Goal: Check status: Check status

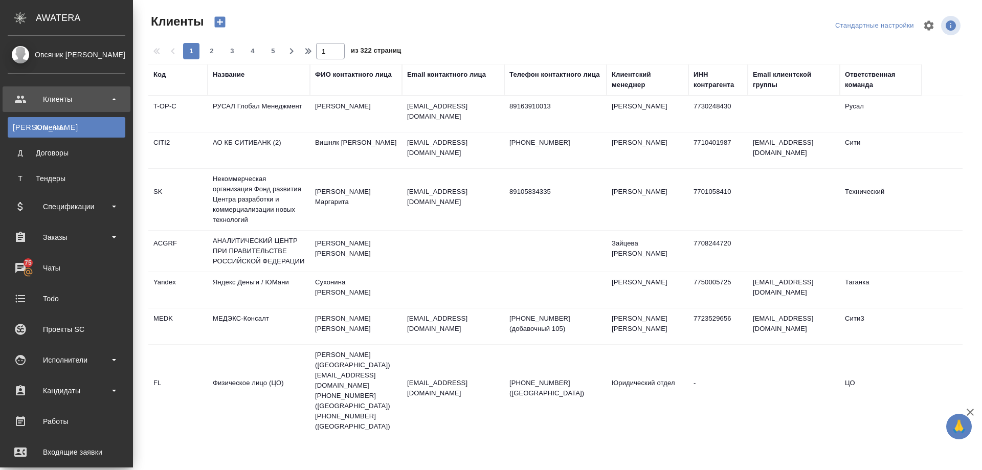
select select "RU"
click at [51, 234] on div "Заказы" at bounding box center [67, 237] width 118 height 15
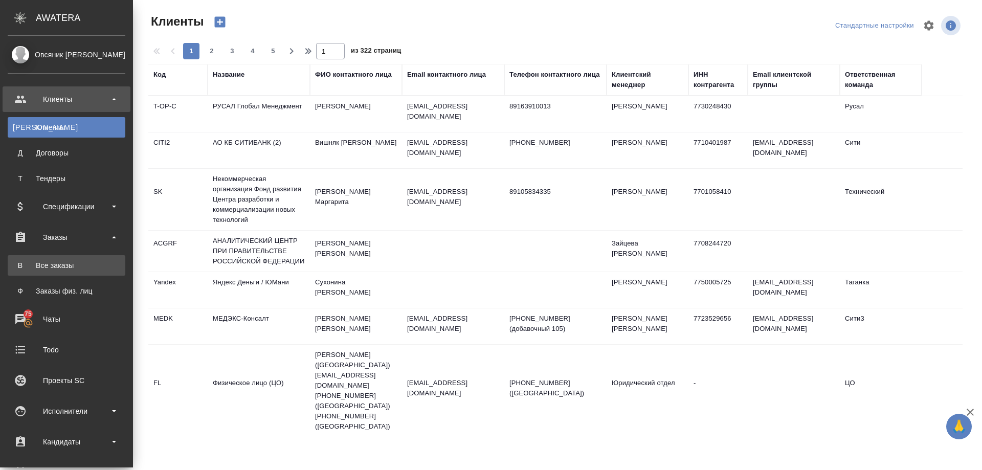
click at [51, 263] on div "Все заказы" at bounding box center [66, 265] width 107 height 10
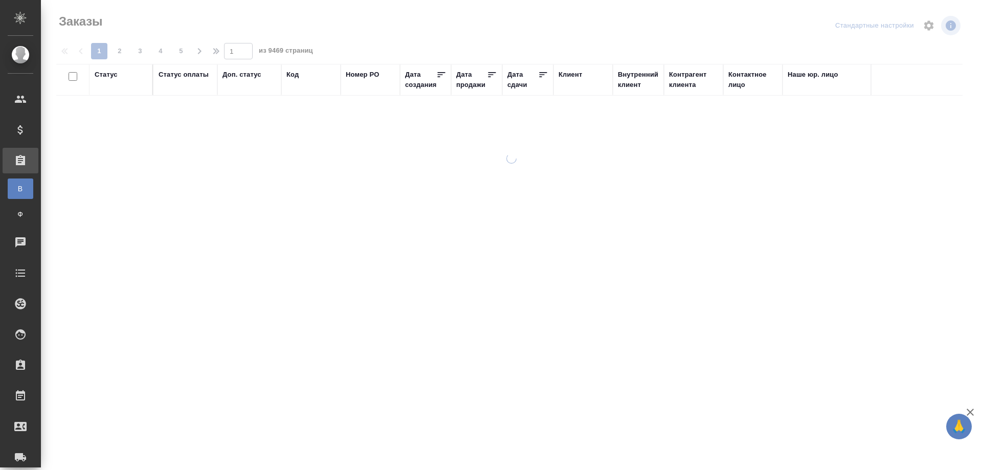
click at [570, 88] on div "Клиент" at bounding box center [582, 80] width 49 height 20
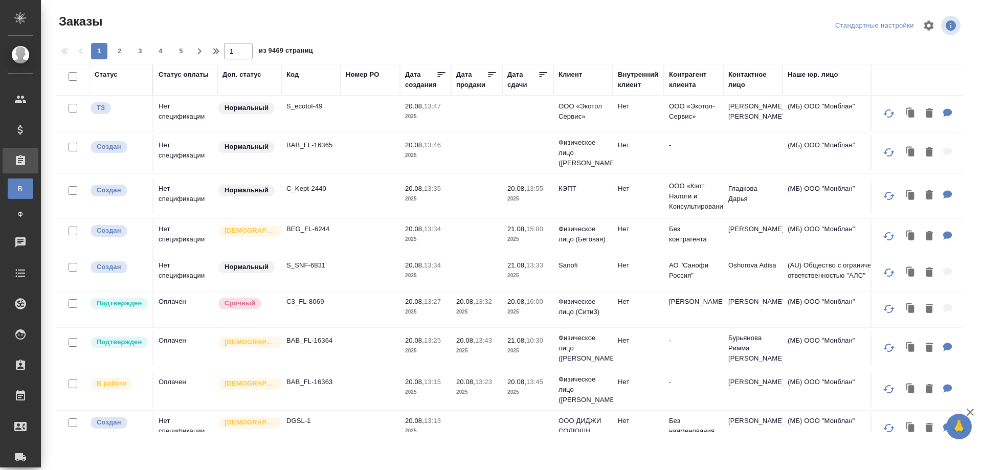
click at [563, 83] on div "Клиент" at bounding box center [582, 80] width 49 height 20
click at [567, 75] on div "Клиент" at bounding box center [570, 75] width 24 height 10
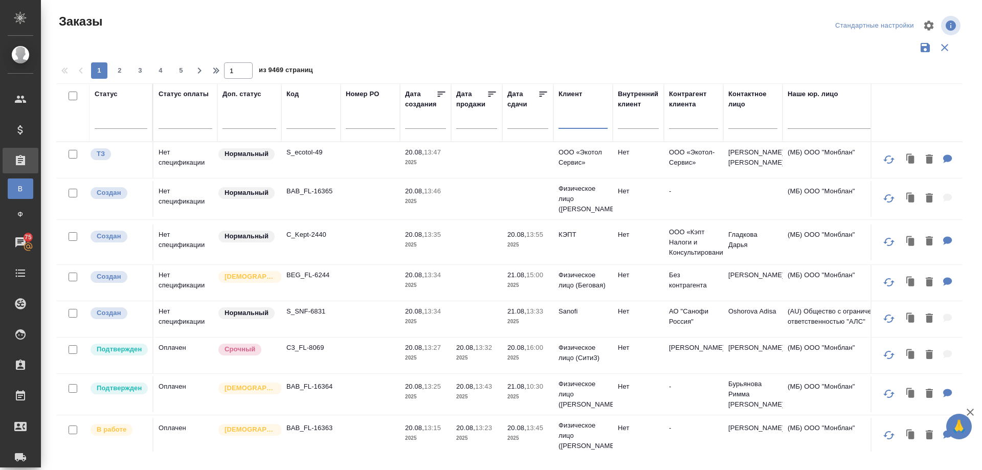
paste input "sanofi ua"
type input "sanofi ua"
